Goal: Information Seeking & Learning: Learn about a topic

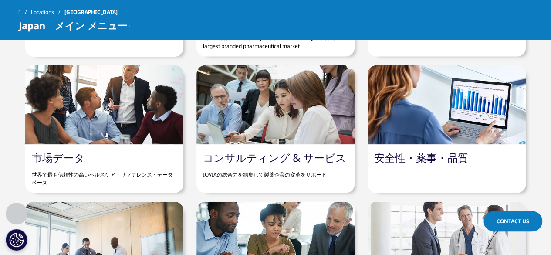
scroll to position [866, 0]
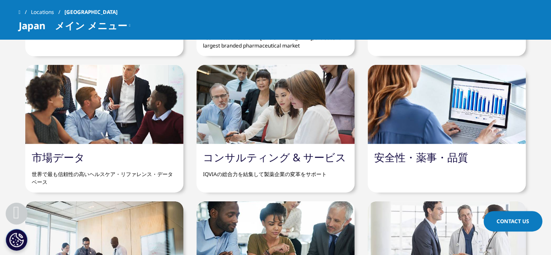
click at [414, 163] on link "安全性・薬事・品質" at bounding box center [421, 157] width 94 height 14
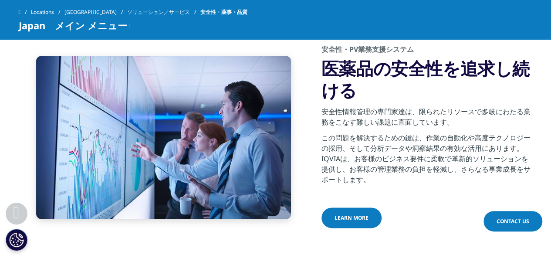
scroll to position [437, 0]
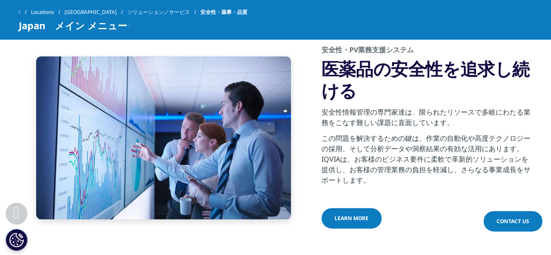
click at [352, 221] on span "Learn more" at bounding box center [352, 217] width 34 height 7
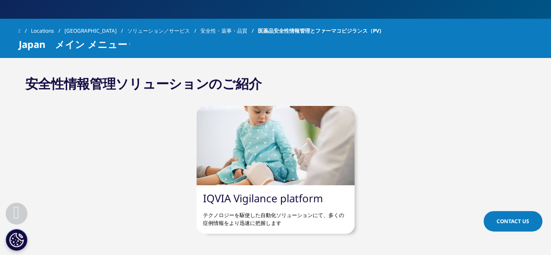
scroll to position [308, 0]
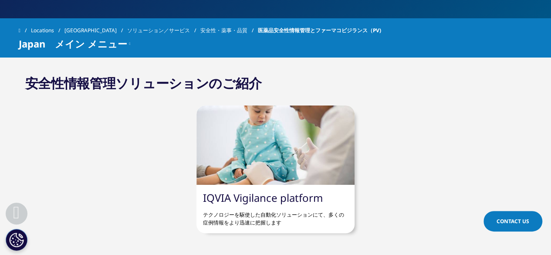
click at [268, 164] on div at bounding box center [276, 144] width 158 height 79
click at [247, 201] on link "IQVIA Vigilance platform" at bounding box center [263, 197] width 120 height 14
